Goal: Transaction & Acquisition: Book appointment/travel/reservation

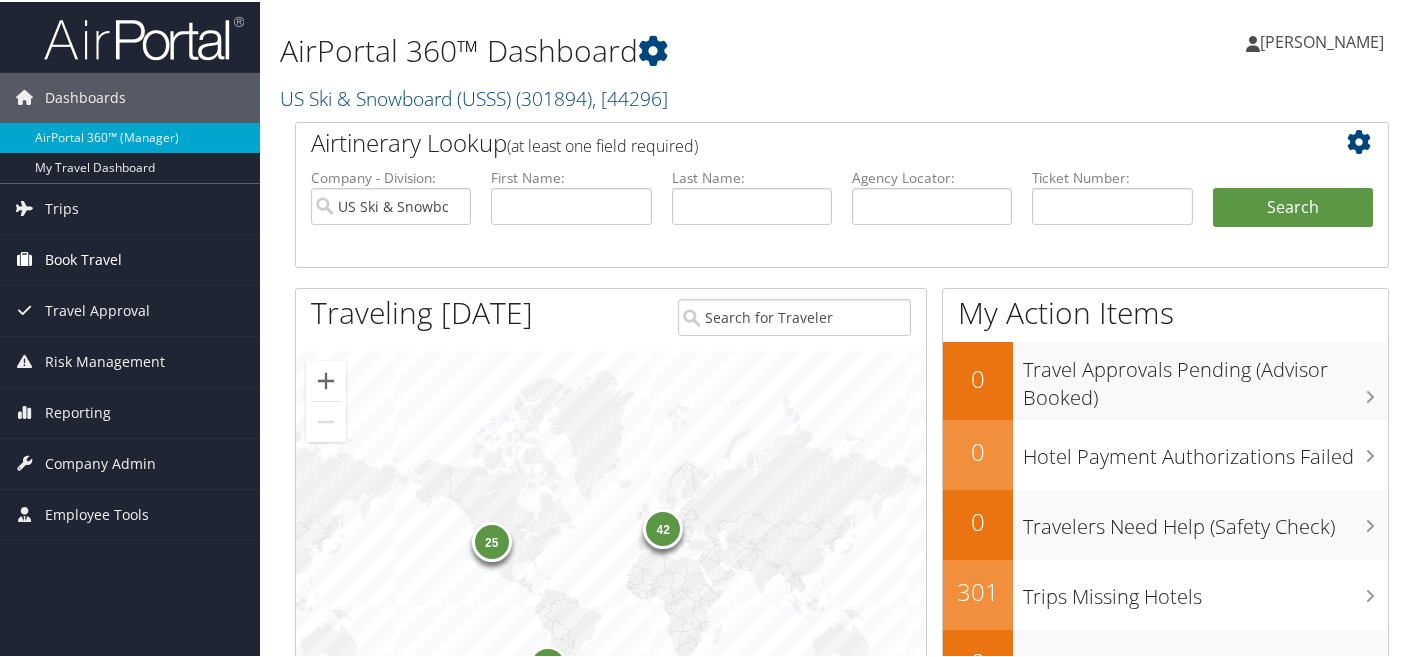
click at [96, 260] on span "Book Travel" at bounding box center [83, 258] width 77 height 50
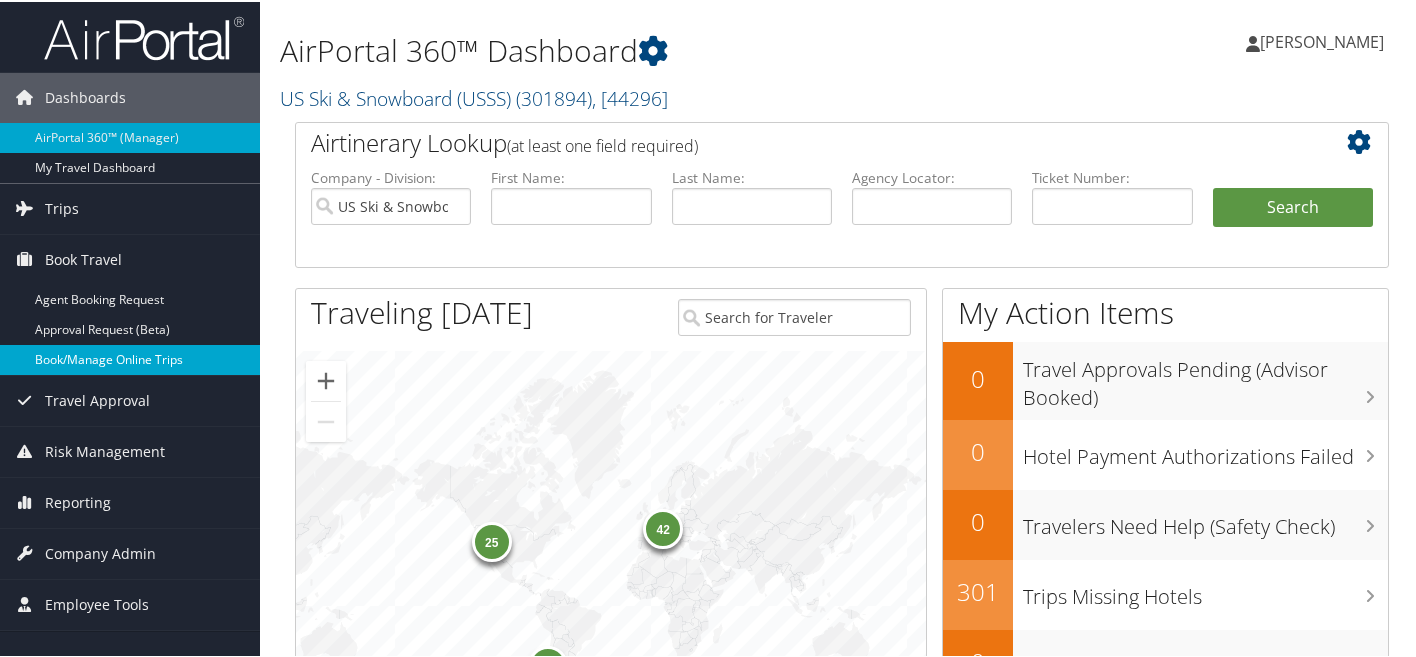
click at [81, 354] on link "Book/Manage Online Trips" at bounding box center [130, 358] width 260 height 30
